Goal: Information Seeking & Learning: Learn about a topic

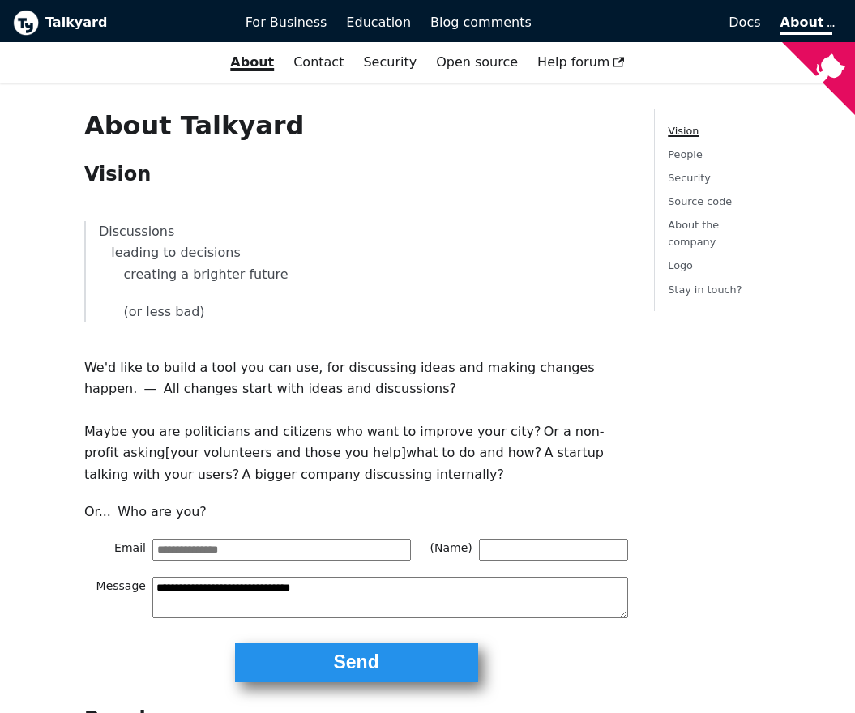
scroll to position [917, 0]
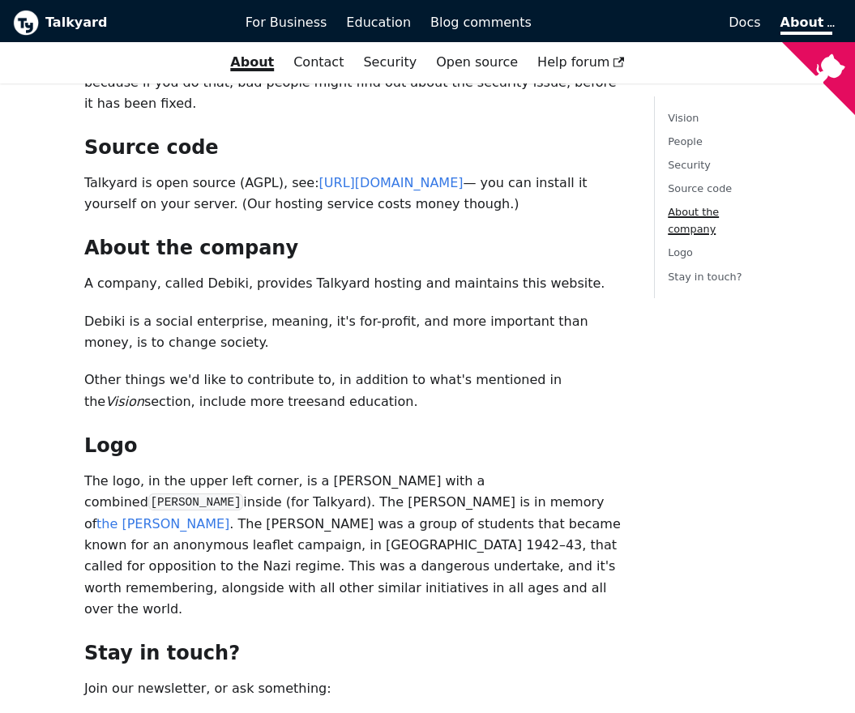
click at [529, 471] on p "The logo, in the upper left corner, is a [PERSON_NAME] with a combined Ty insid…" at bounding box center [356, 546] width 544 height 150
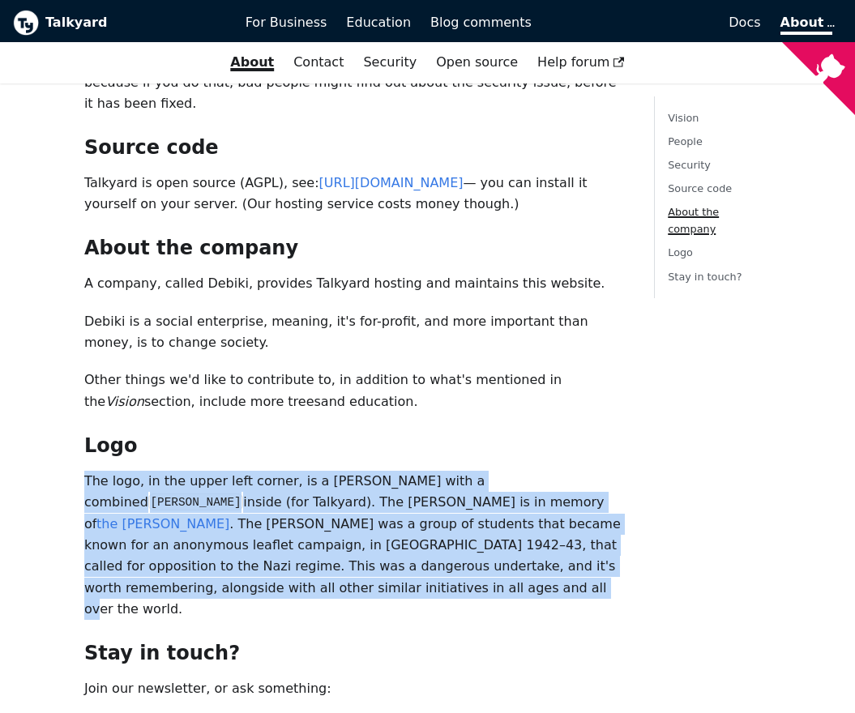
drag, startPoint x: 84, startPoint y: 407, endPoint x: 545, endPoint y: 485, distance: 467.0
click at [545, 485] on p "The logo, in the upper left corner, is a [PERSON_NAME] with a combined Ty insid…" at bounding box center [356, 546] width 544 height 150
copy p "The logo, in the upper left corner, is a [PERSON_NAME] with a combined Ty insid…"
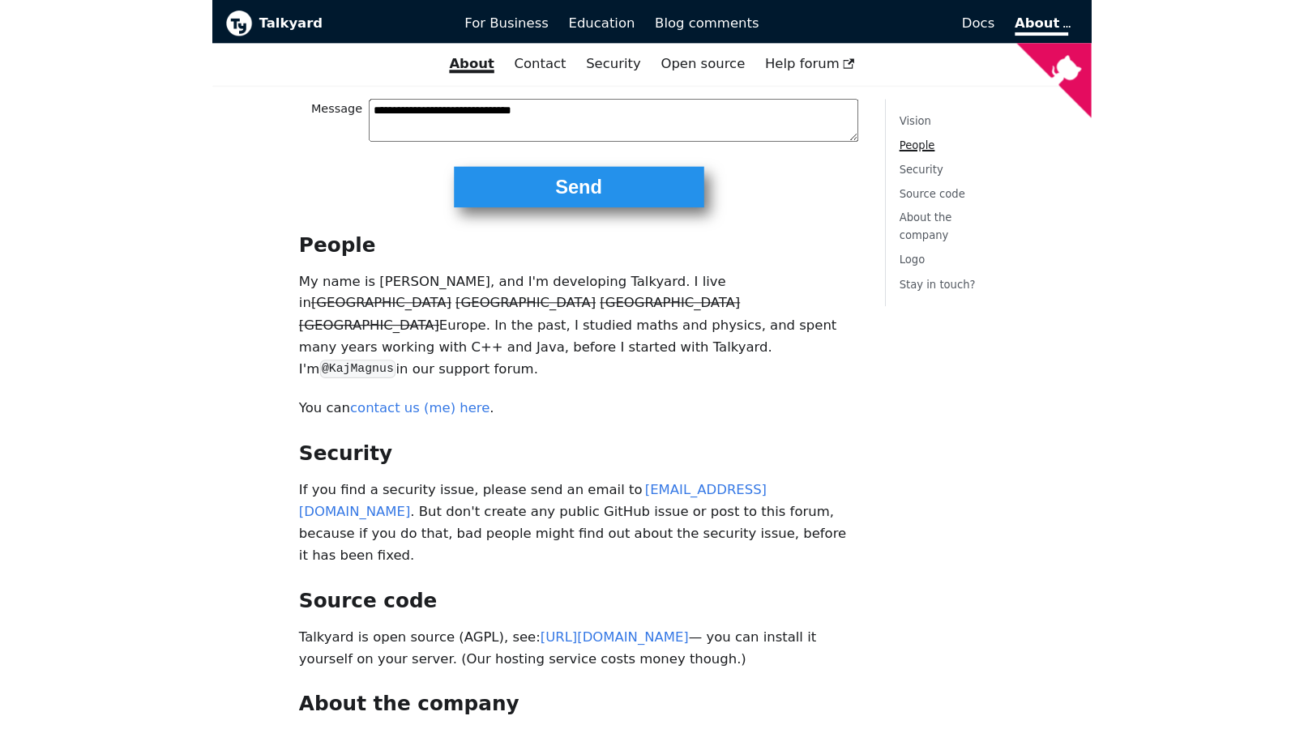
scroll to position [481, 0]
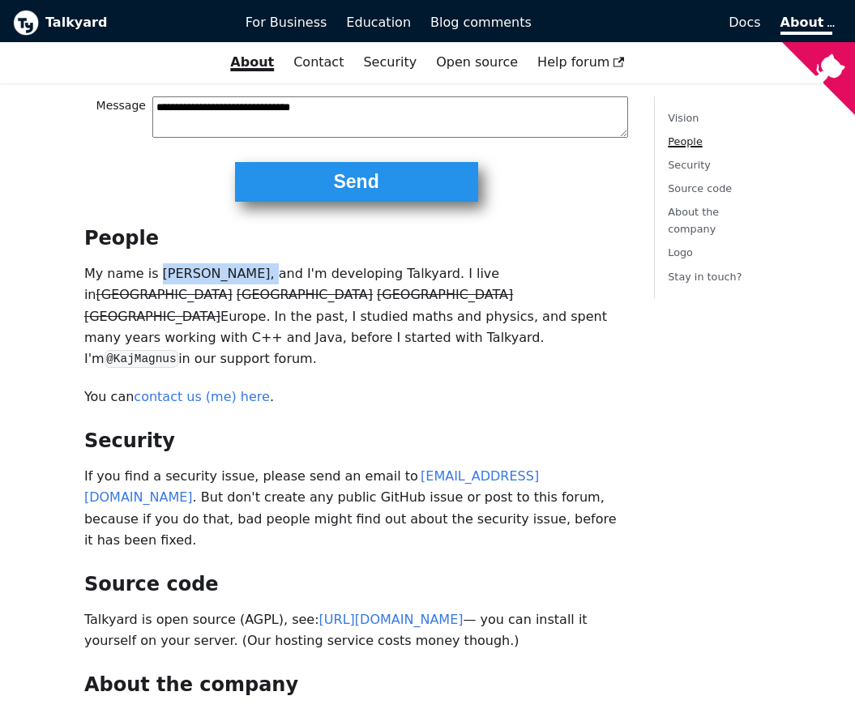
drag, startPoint x: 154, startPoint y: 269, endPoint x: 404, endPoint y: 218, distance: 255.6
click at [256, 267] on p "My name is [PERSON_NAME], and I'm developing Talkyard. I live in [GEOGRAPHIC_DA…" at bounding box center [356, 316] width 544 height 107
copy p "[PERSON_NAME]"
